Goal: Task Accomplishment & Management: Use online tool/utility

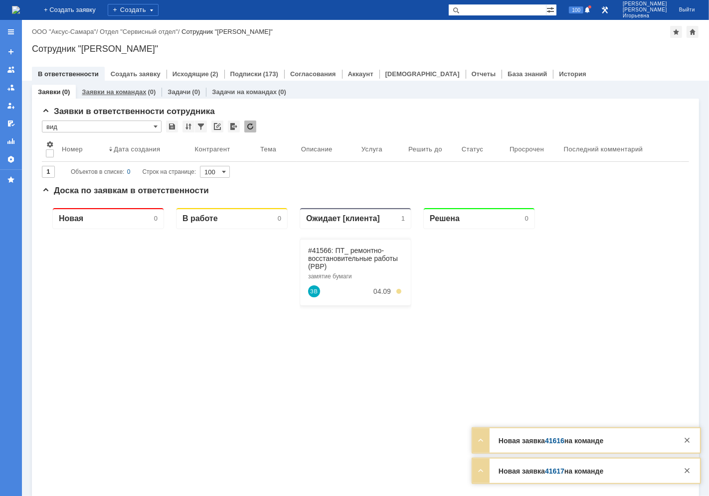
click at [117, 89] on link "Заявки на командах" at bounding box center [114, 91] width 64 height 7
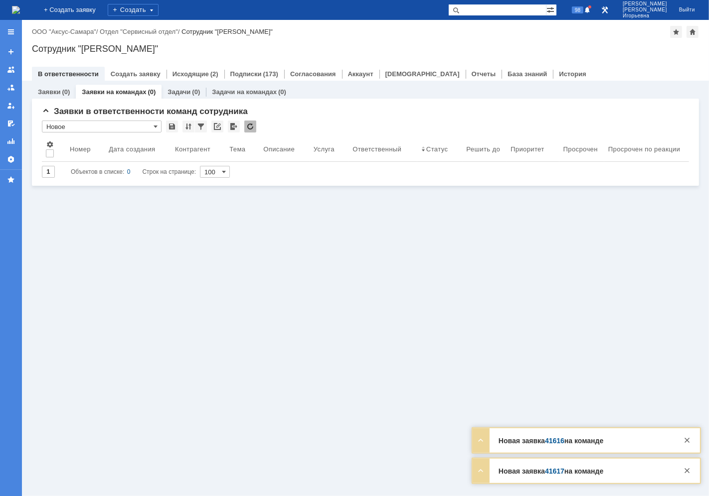
click at [489, 8] on input "text" at bounding box center [497, 10] width 98 height 12
type input "41617"
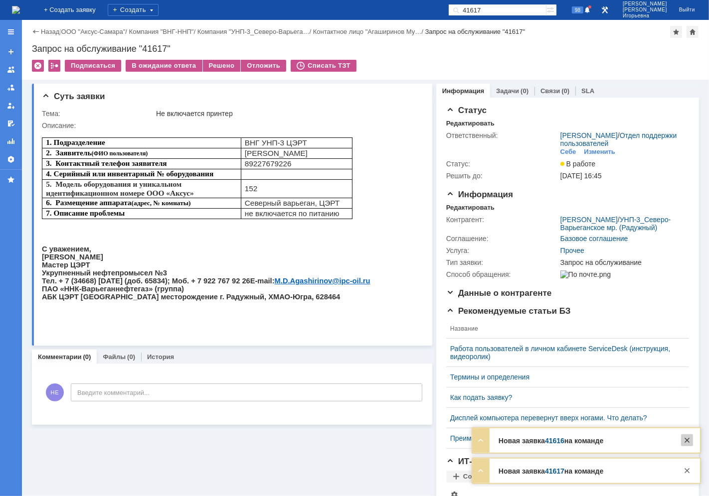
click at [686, 440] on div at bounding box center [687, 441] width 12 height 12
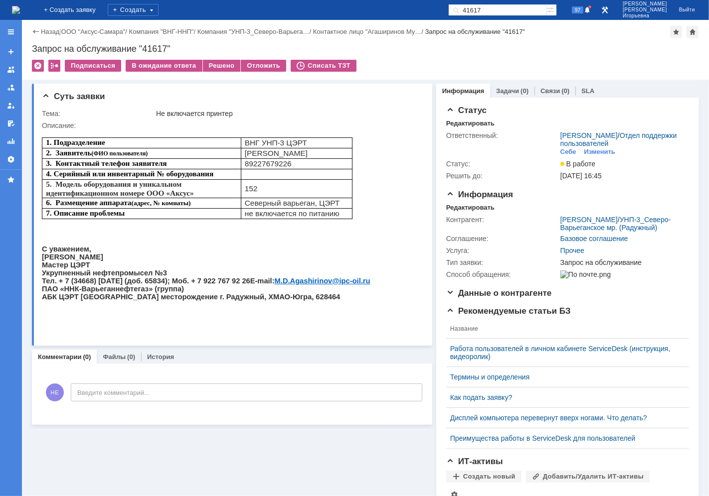
click at [686, 470] on div "Статус Редактировать Ответственный: Орлова Елена Владимировна / Отдел поддержки…" at bounding box center [567, 345] width 263 height 494
click at [20, 10] on img at bounding box center [16, 10] width 8 height 8
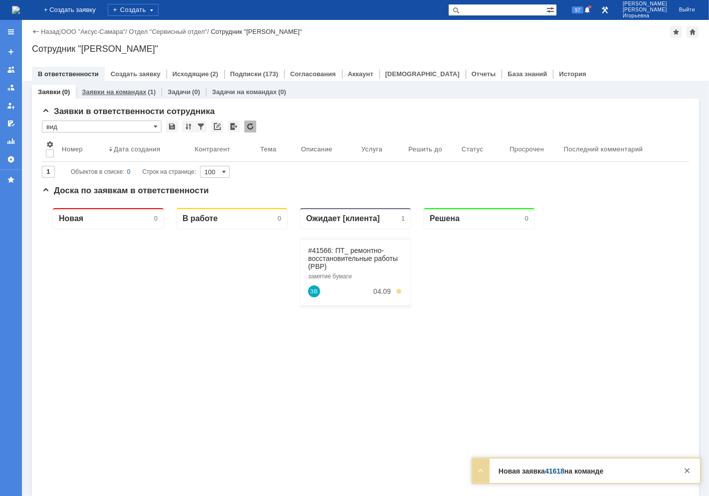
click at [117, 88] on link "Заявки на командах" at bounding box center [114, 91] width 64 height 7
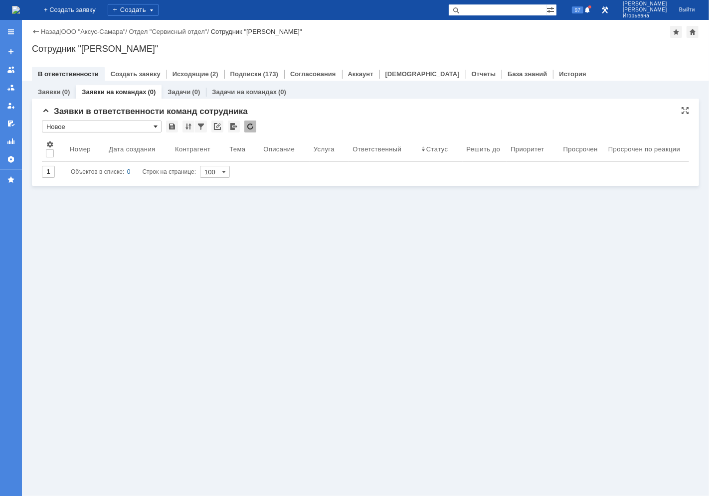
click at [153, 125] on span at bounding box center [155, 127] width 4 height 8
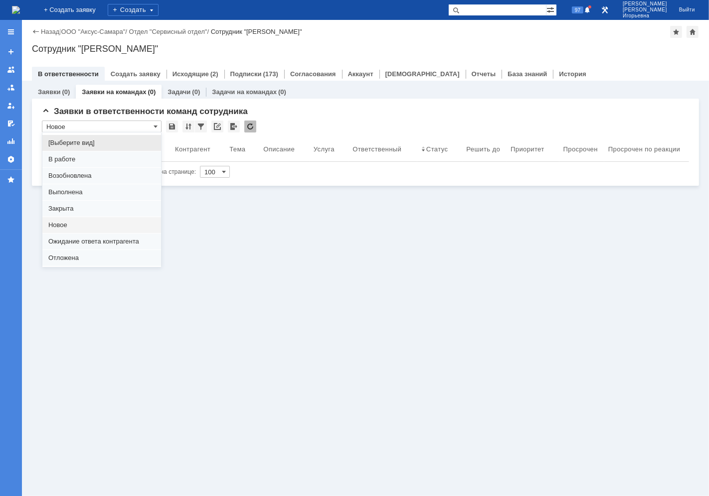
click at [253, 228] on div "Заявки (0) Заявки на командах (0) Задачи (0) Задачи на командах (0) Заявки в от…" at bounding box center [365, 289] width 687 height 416
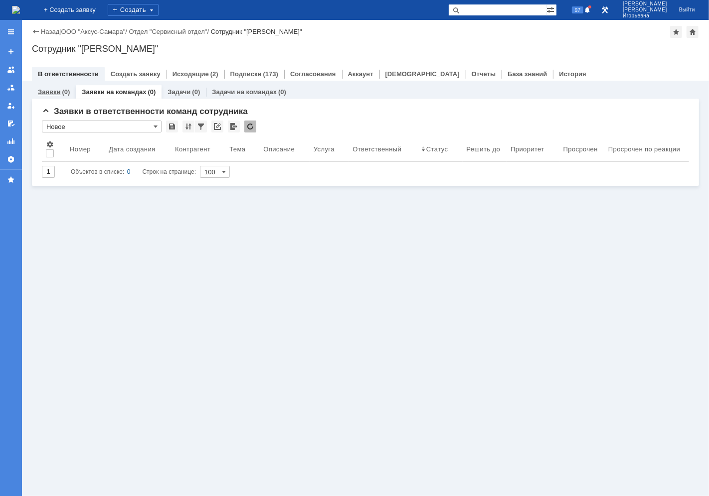
type input "Новое"
click at [56, 88] on link "Заявки" at bounding box center [49, 91] width 22 height 7
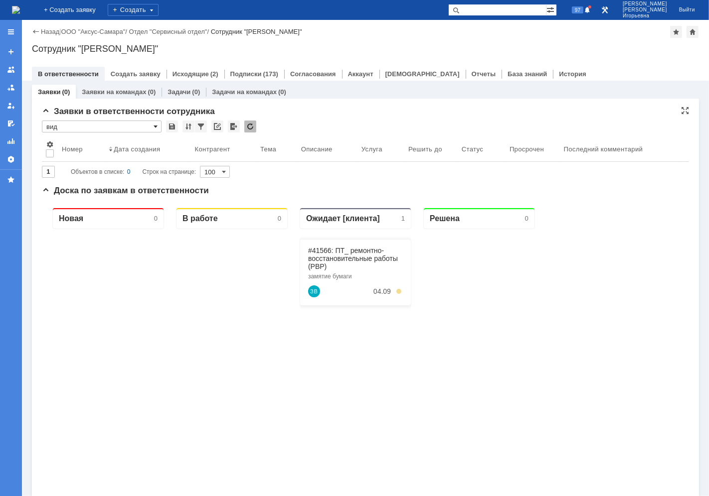
click at [154, 125] on span at bounding box center [155, 127] width 4 height 8
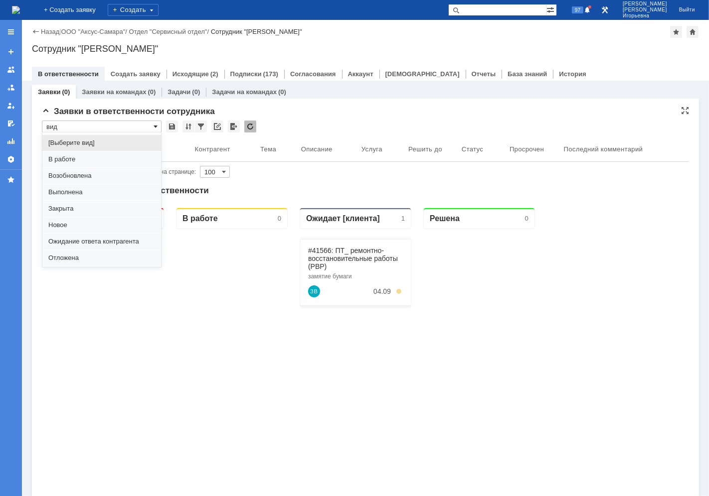
scroll to position [27, 0]
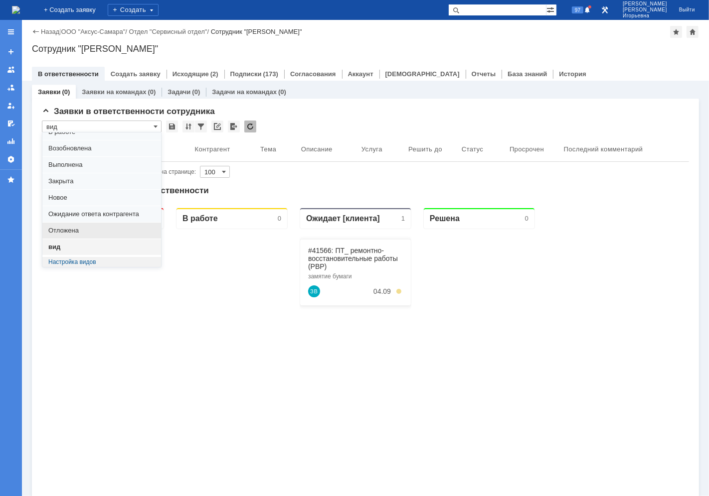
click at [73, 229] on span "Отложена" at bounding box center [101, 231] width 107 height 8
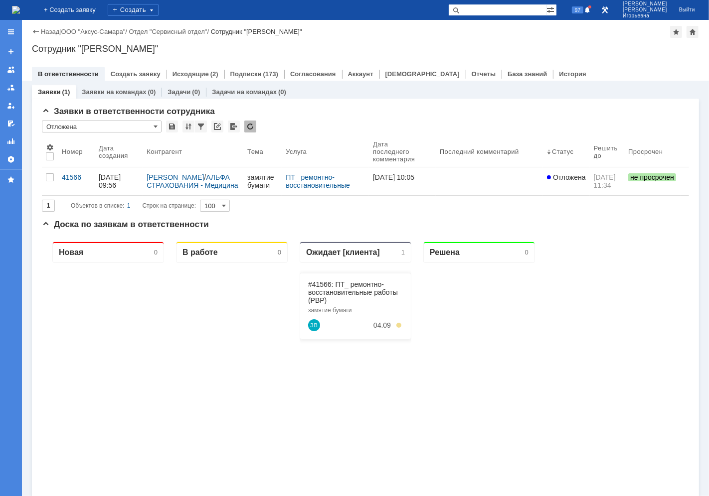
scroll to position [0, 0]
type input "Отложена"
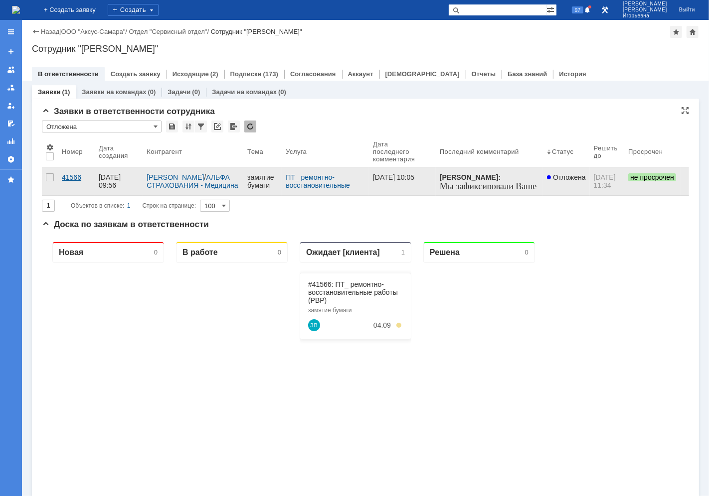
click at [71, 175] on div "41566" at bounding box center [76, 177] width 29 height 8
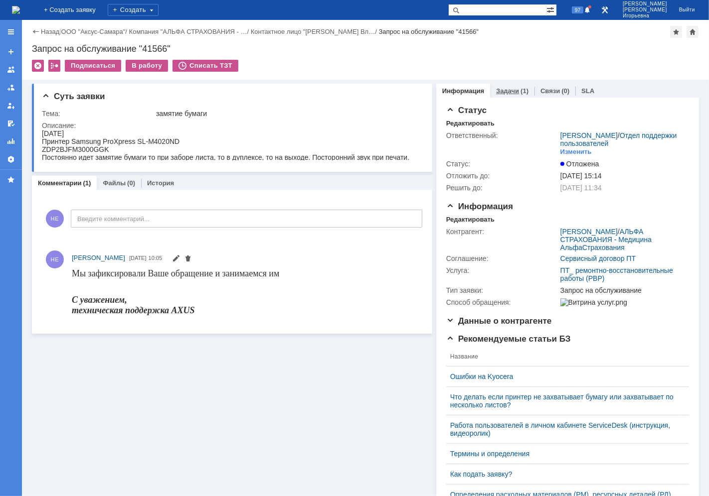
click at [500, 90] on link "Задачи" at bounding box center [507, 90] width 23 height 7
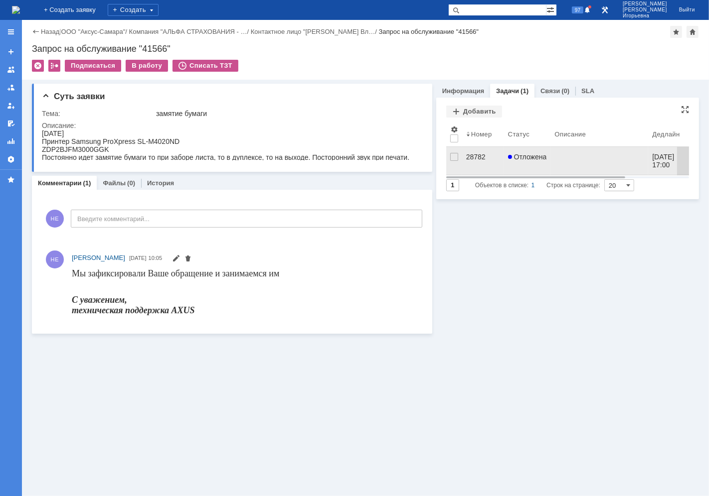
click at [475, 152] on link "28782" at bounding box center [483, 161] width 42 height 28
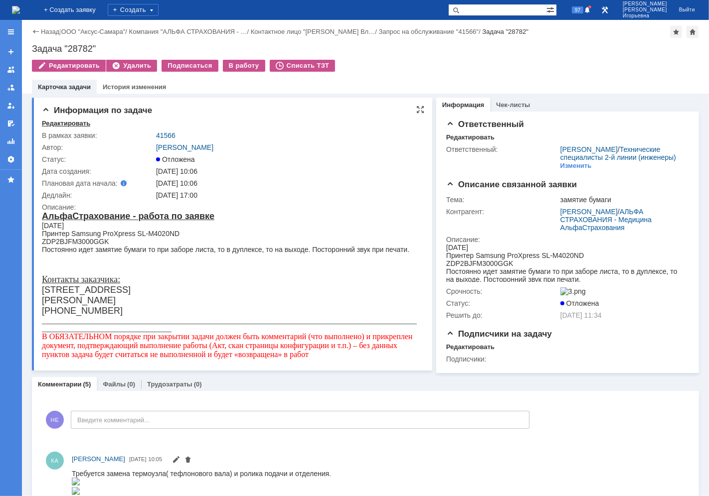
click at [58, 121] on div "Редактировать" at bounding box center [66, 124] width 48 height 8
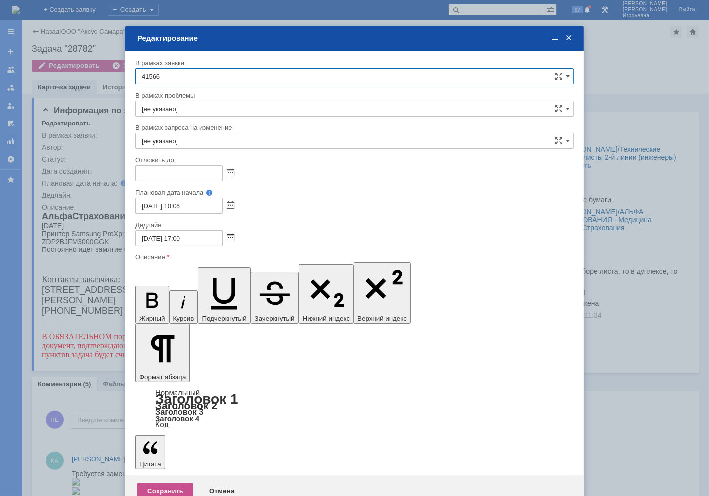
click at [230, 235] on span at bounding box center [230, 238] width 7 height 8
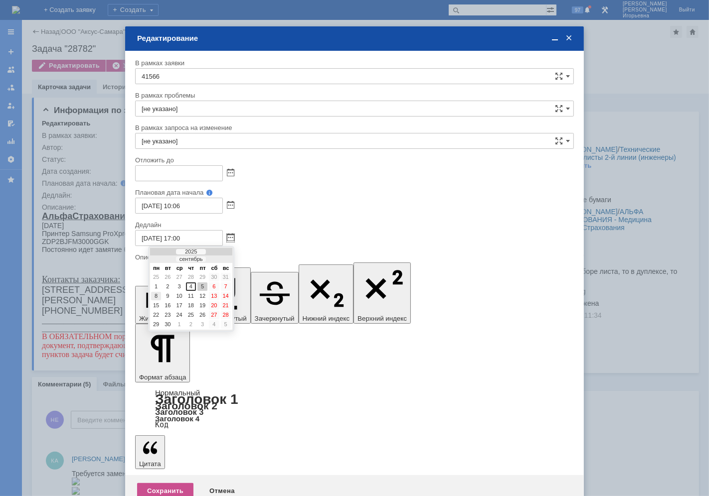
click at [153, 293] on div "8" at bounding box center [156, 296] width 10 height 8
type input "08.09.2025 17:00"
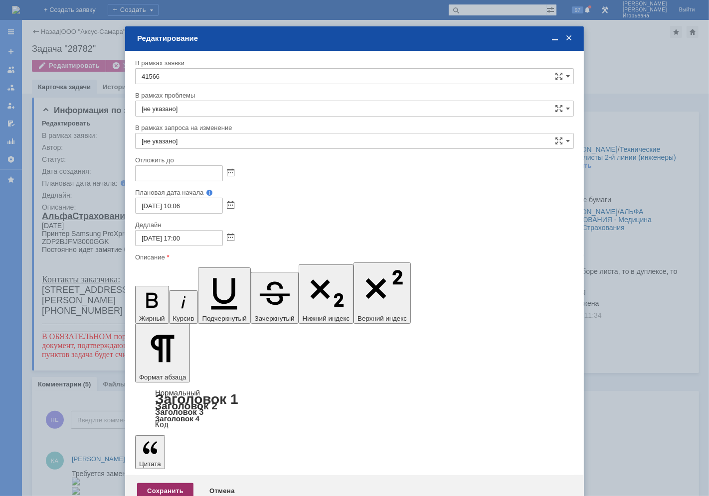
click at [153, 483] on div "Сохранить" at bounding box center [165, 491] width 56 height 16
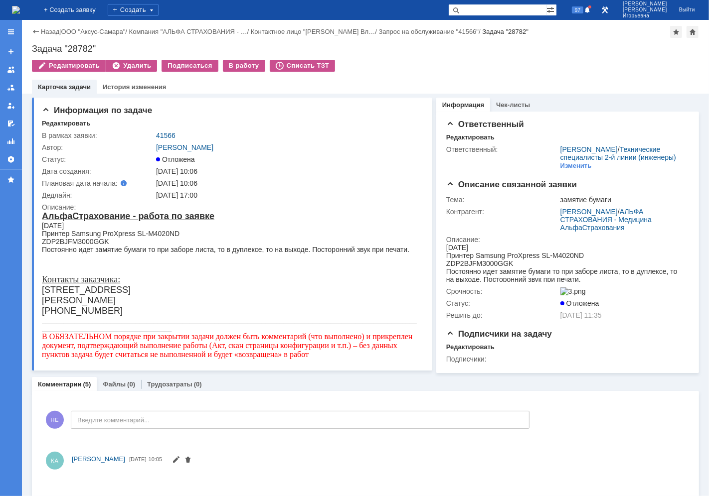
click at [20, 12] on img at bounding box center [16, 10] width 8 height 8
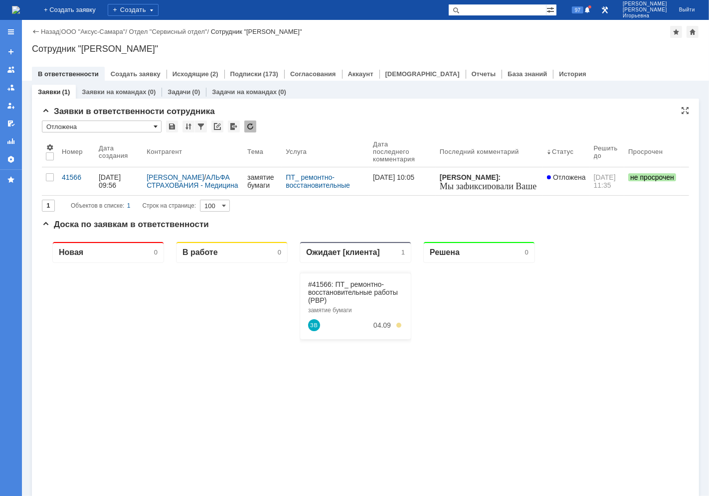
click at [156, 126] on span at bounding box center [155, 127] width 4 height 8
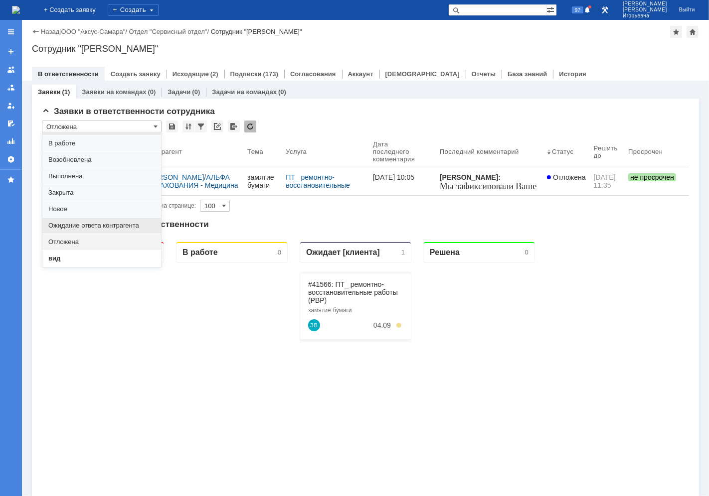
scroll to position [27, 0]
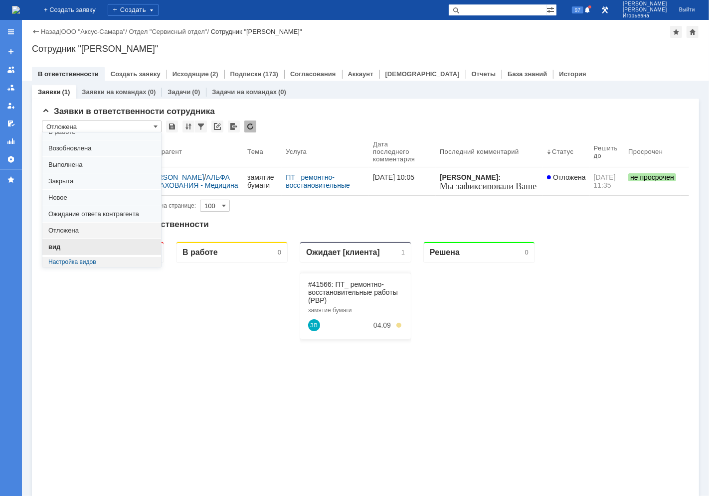
click at [58, 243] on span "вид" at bounding box center [101, 247] width 107 height 8
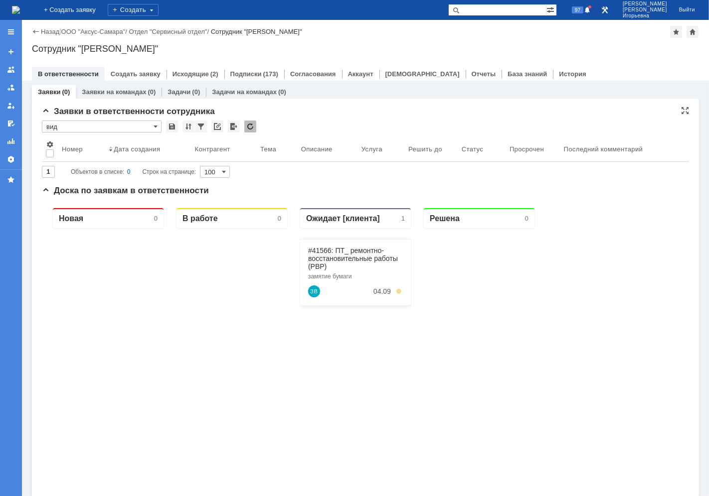
type input "вид"
click at [101, 93] on link "Заявки на командах" at bounding box center [114, 91] width 64 height 7
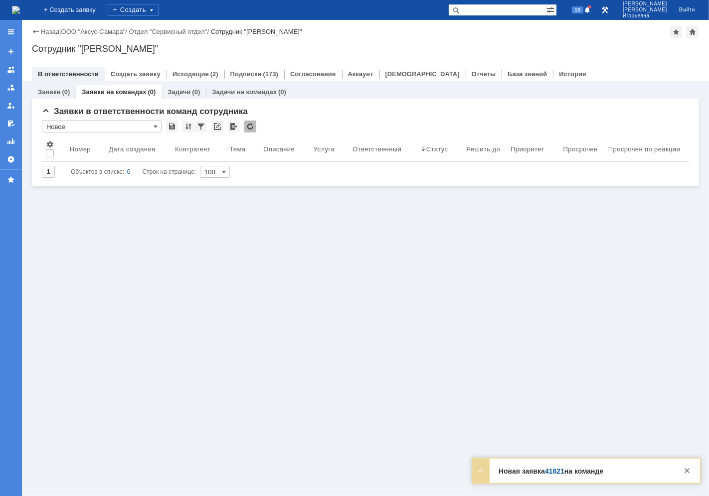
click at [127, 85] on div "Заявки на командах (0)" at bounding box center [119, 92] width 86 height 14
click at [127, 90] on link "Заявки на командах" at bounding box center [114, 91] width 64 height 7
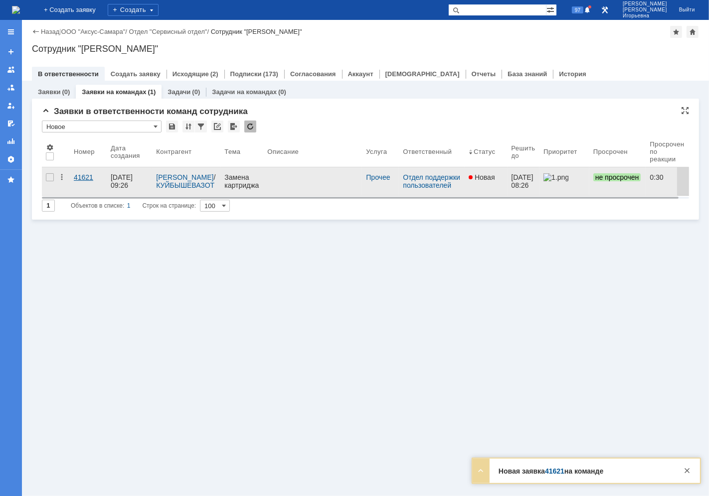
click at [81, 178] on div "41621" at bounding box center [88, 177] width 29 height 8
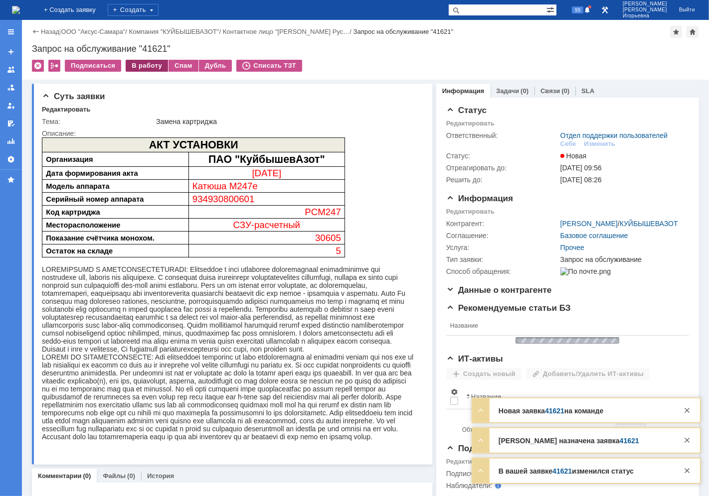
click at [138, 62] on div "В работу" at bounding box center [147, 66] width 42 height 12
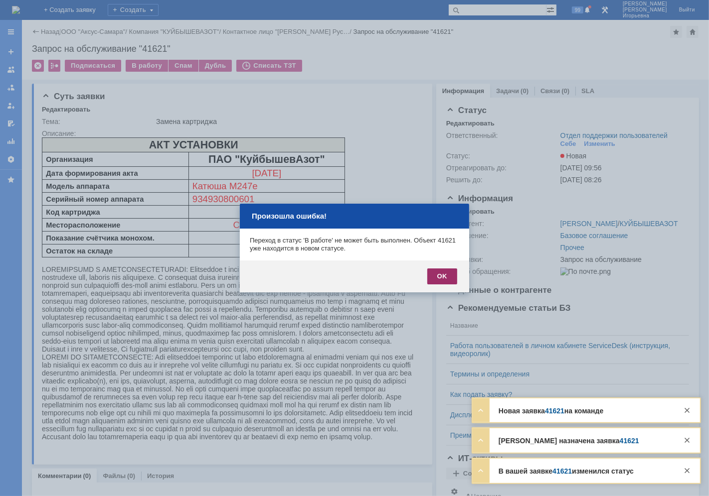
click at [440, 275] on div "OK" at bounding box center [442, 277] width 30 height 16
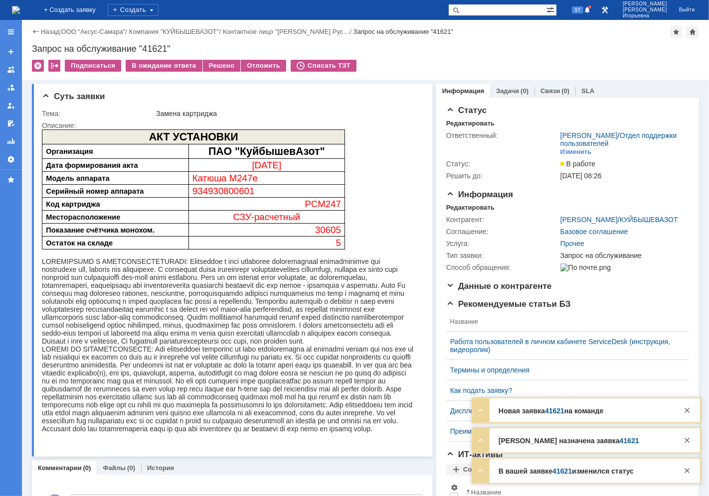
click at [20, 7] on img at bounding box center [16, 10] width 8 height 8
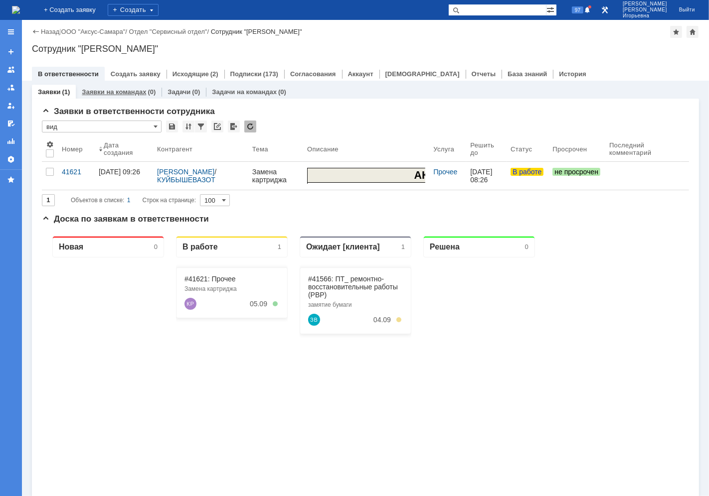
click at [103, 92] on link "Заявки на командах" at bounding box center [114, 91] width 64 height 7
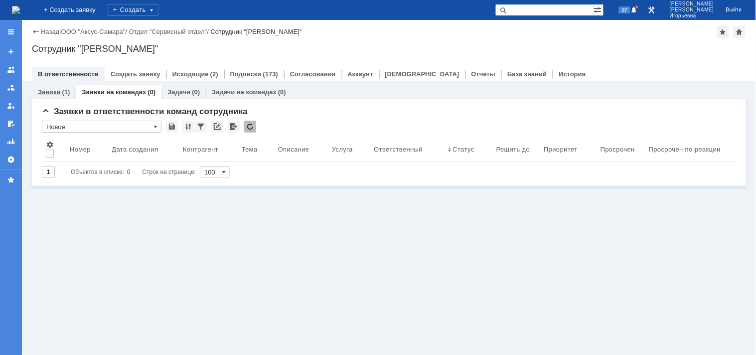
click at [50, 92] on link "Заявки" at bounding box center [49, 91] width 22 height 7
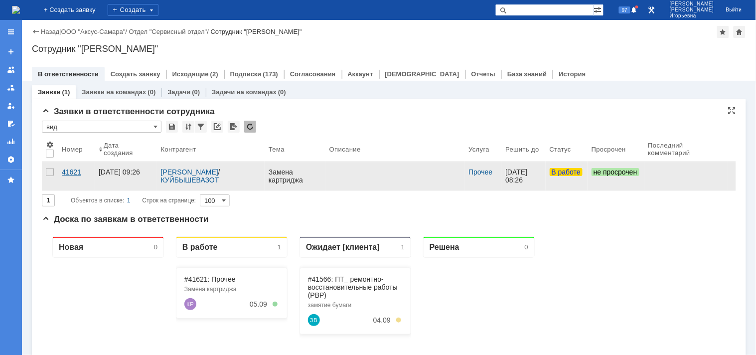
click at [68, 172] on div "41621" at bounding box center [76, 172] width 29 height 8
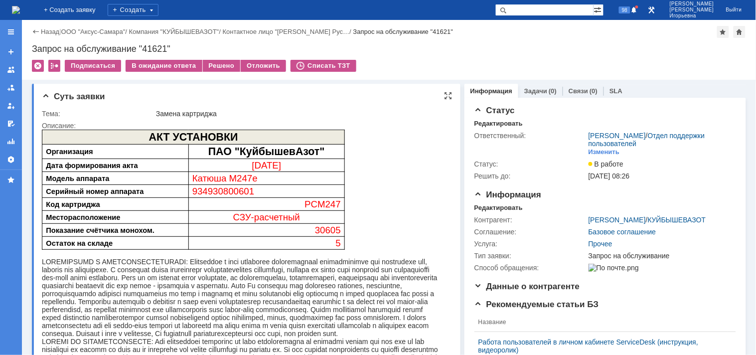
click at [225, 189] on span "934930800601" at bounding box center [223, 190] width 62 height 10
copy span "934930800601"
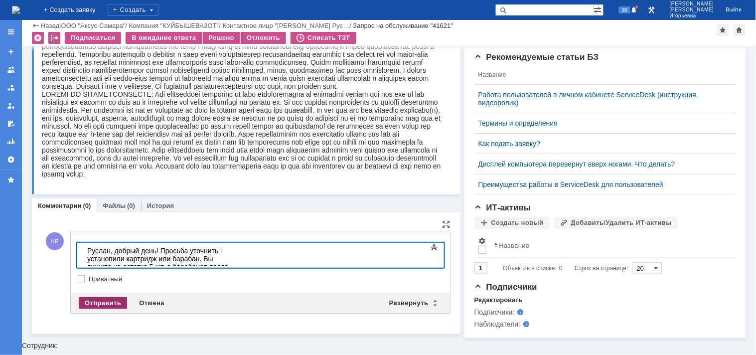
click at [101, 300] on div "Отправить" at bounding box center [103, 303] width 48 height 12
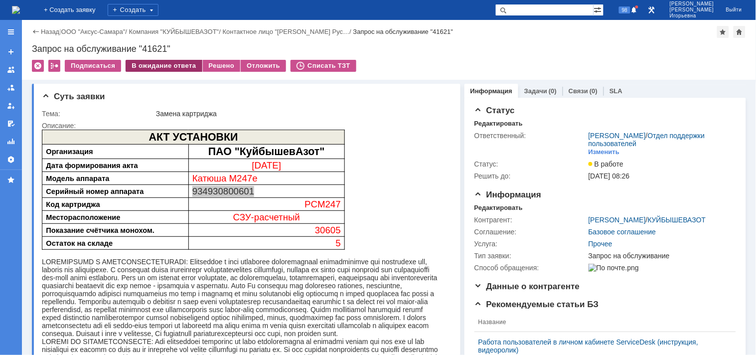
click at [177, 67] on div "В ожидание ответа" at bounding box center [164, 66] width 76 height 12
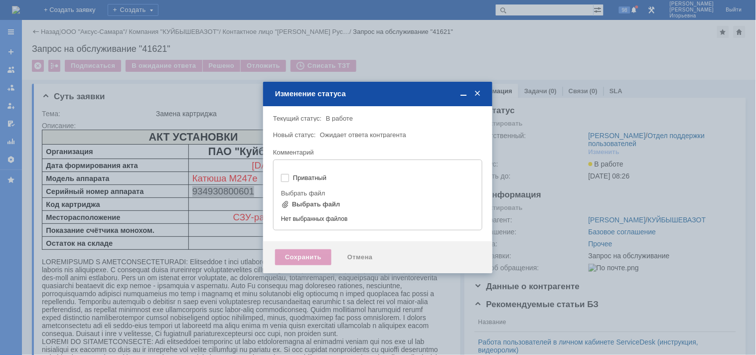
type input "[не указано]"
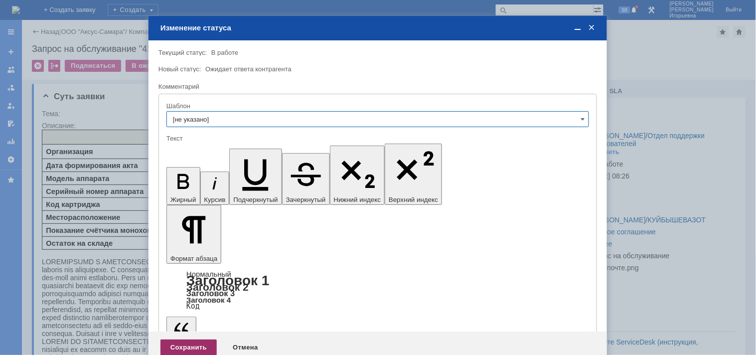
click at [175, 339] on div "Сохранить" at bounding box center [188, 347] width 56 height 16
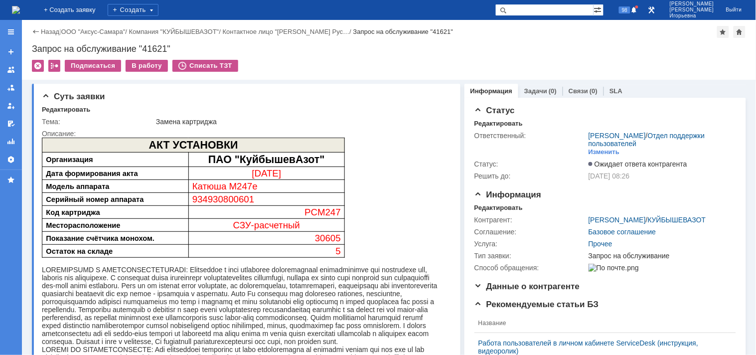
click at [17, 8] on img at bounding box center [16, 10] width 8 height 8
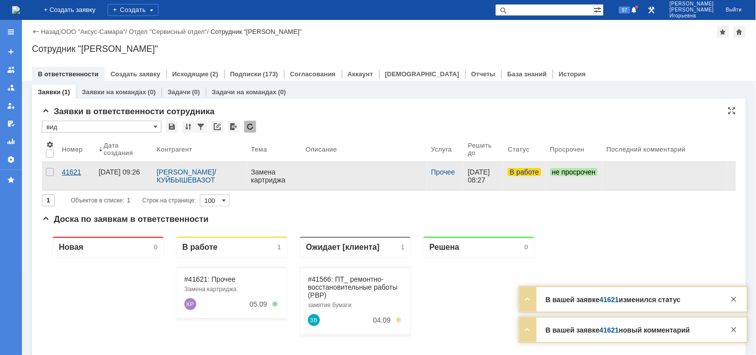
click at [68, 173] on div "41621" at bounding box center [76, 172] width 29 height 8
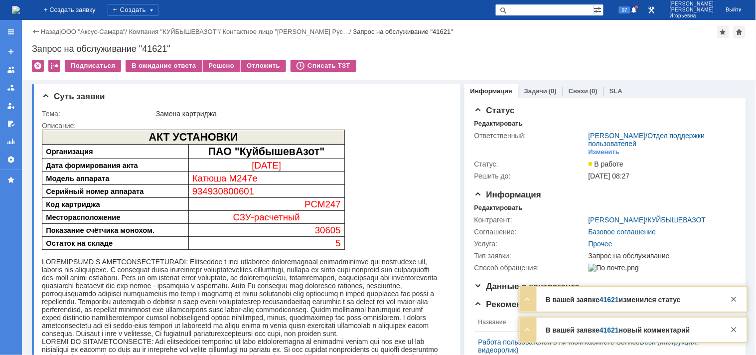
click at [218, 192] on span "934930800601" at bounding box center [223, 190] width 62 height 10
copy span "934930800601"
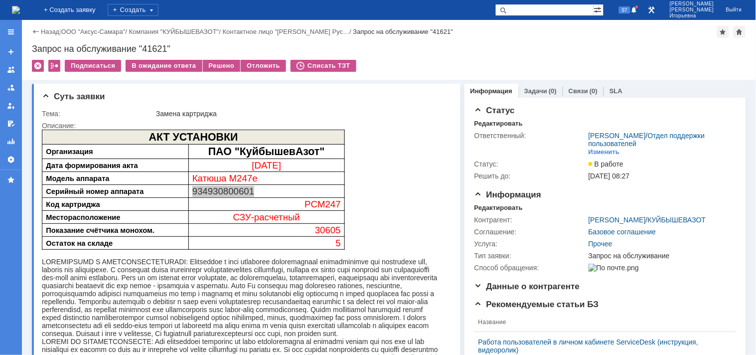
click at [153, 48] on div "Запрос на обслуживание "41621"" at bounding box center [389, 49] width 714 height 10
copy div "41621"
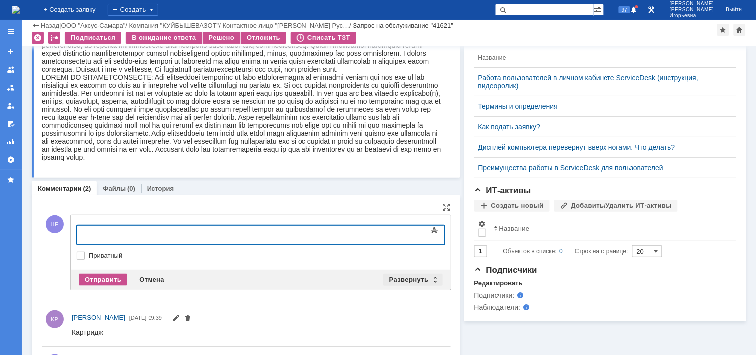
click at [434, 275] on div "Развернуть" at bounding box center [412, 280] width 59 height 12
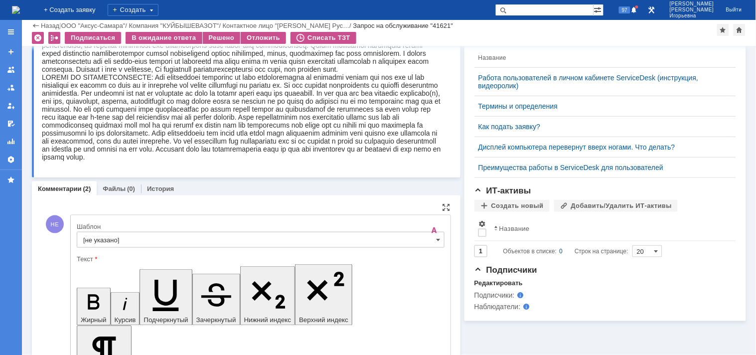
click at [430, 242] on input "[не указано]" at bounding box center [261, 240] width 368 height 16
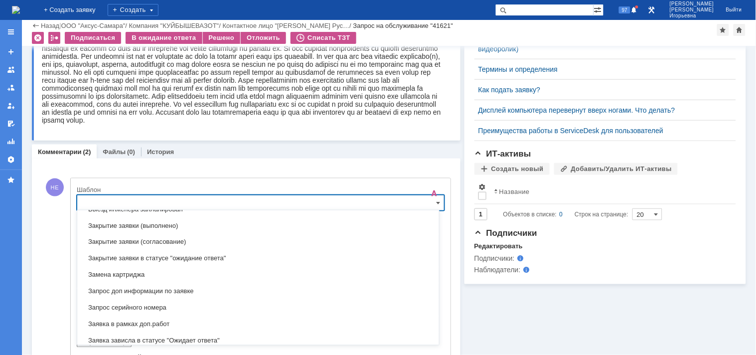
scroll to position [459, 0]
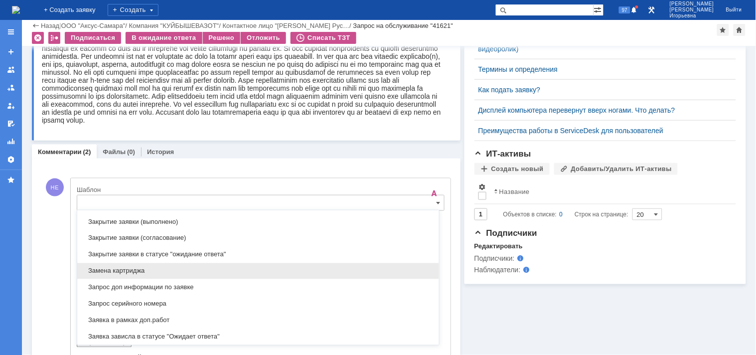
drag, startPoint x: 99, startPoint y: 273, endPoint x: 27, endPoint y: 20, distance: 263.1
click at [99, 273] on span "Замена картриджа" at bounding box center [258, 271] width 350 height 8
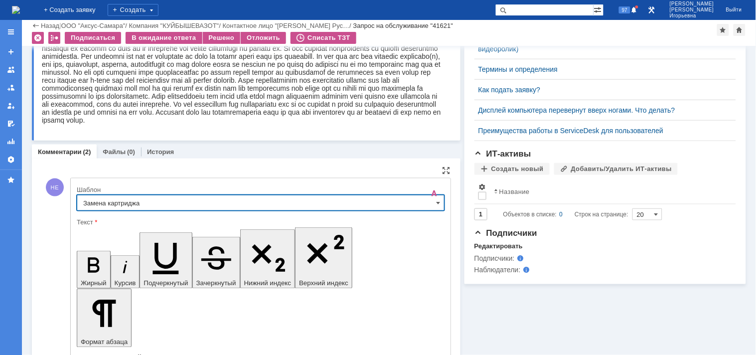
type input "Замена картриджа"
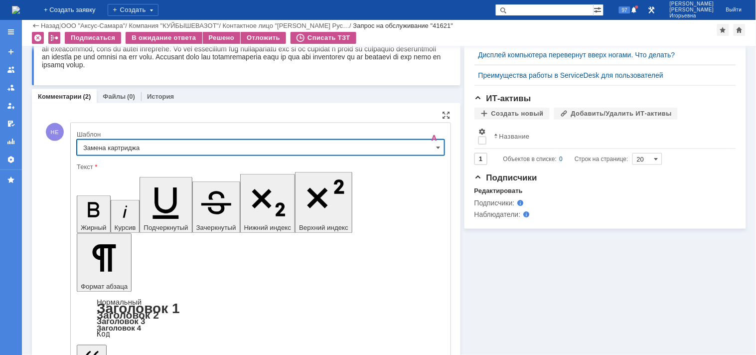
scroll to position [469, 0]
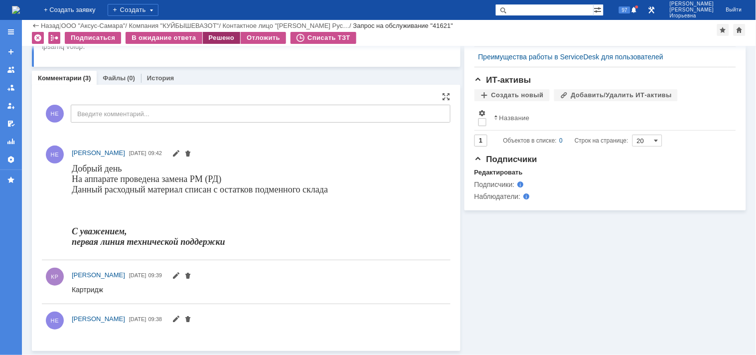
scroll to position [352, 0]
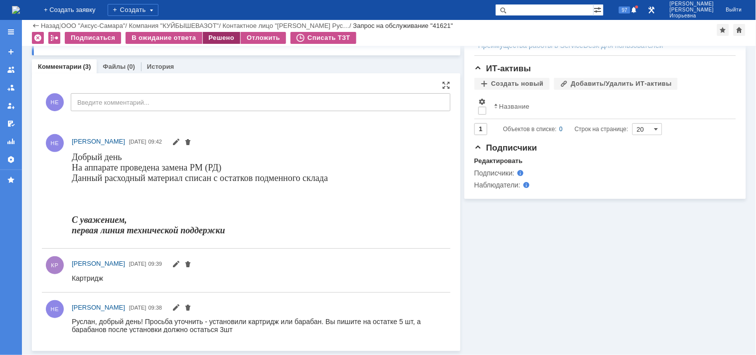
click at [225, 33] on div "Решено" at bounding box center [222, 38] width 38 height 12
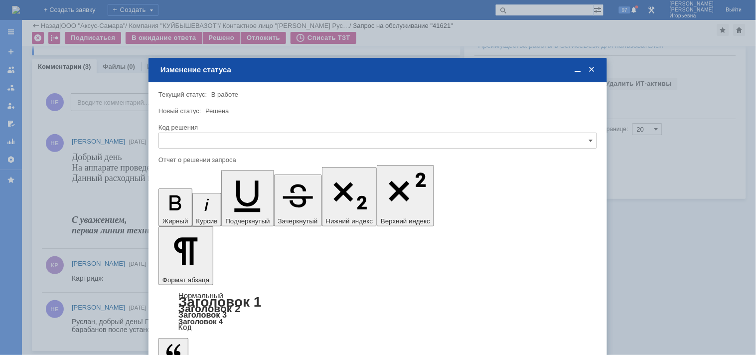
scroll to position [0, 0]
click at [194, 133] on input "text" at bounding box center [377, 141] width 438 height 16
click at [182, 208] on span "Решено" at bounding box center [378, 208] width 426 height 8
type input "Решено"
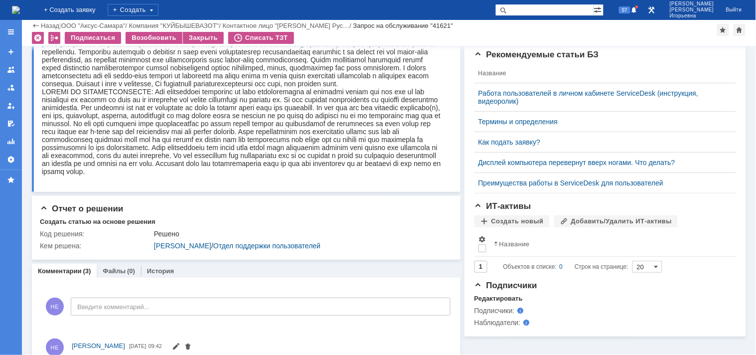
click at [20, 8] on img at bounding box center [16, 10] width 8 height 8
